Goal: Information Seeking & Learning: Learn about a topic

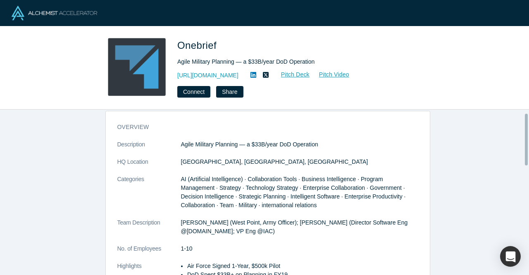
scroll to position [10, 0]
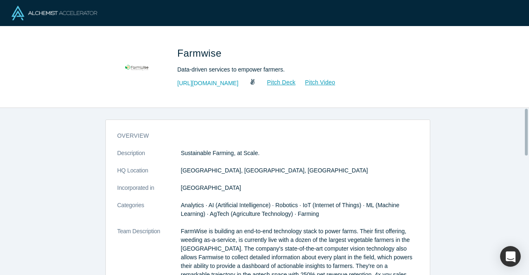
click at [263, 169] on dd "[GEOGRAPHIC_DATA], [GEOGRAPHIC_DATA], [GEOGRAPHIC_DATA]" at bounding box center [299, 170] width 237 height 9
